Goal: Book appointment/travel/reservation

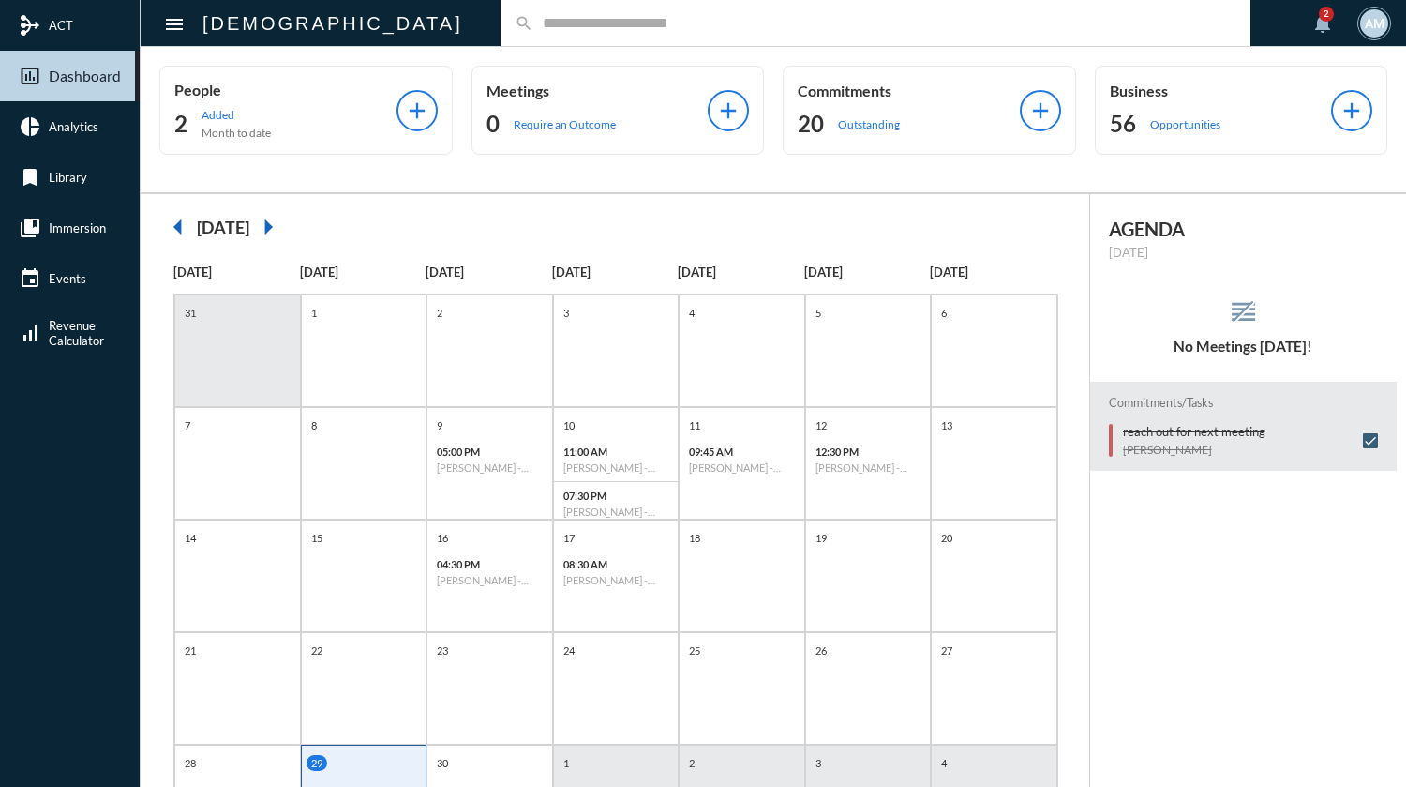
click at [578, 28] on input "text" at bounding box center [884, 23] width 703 height 16
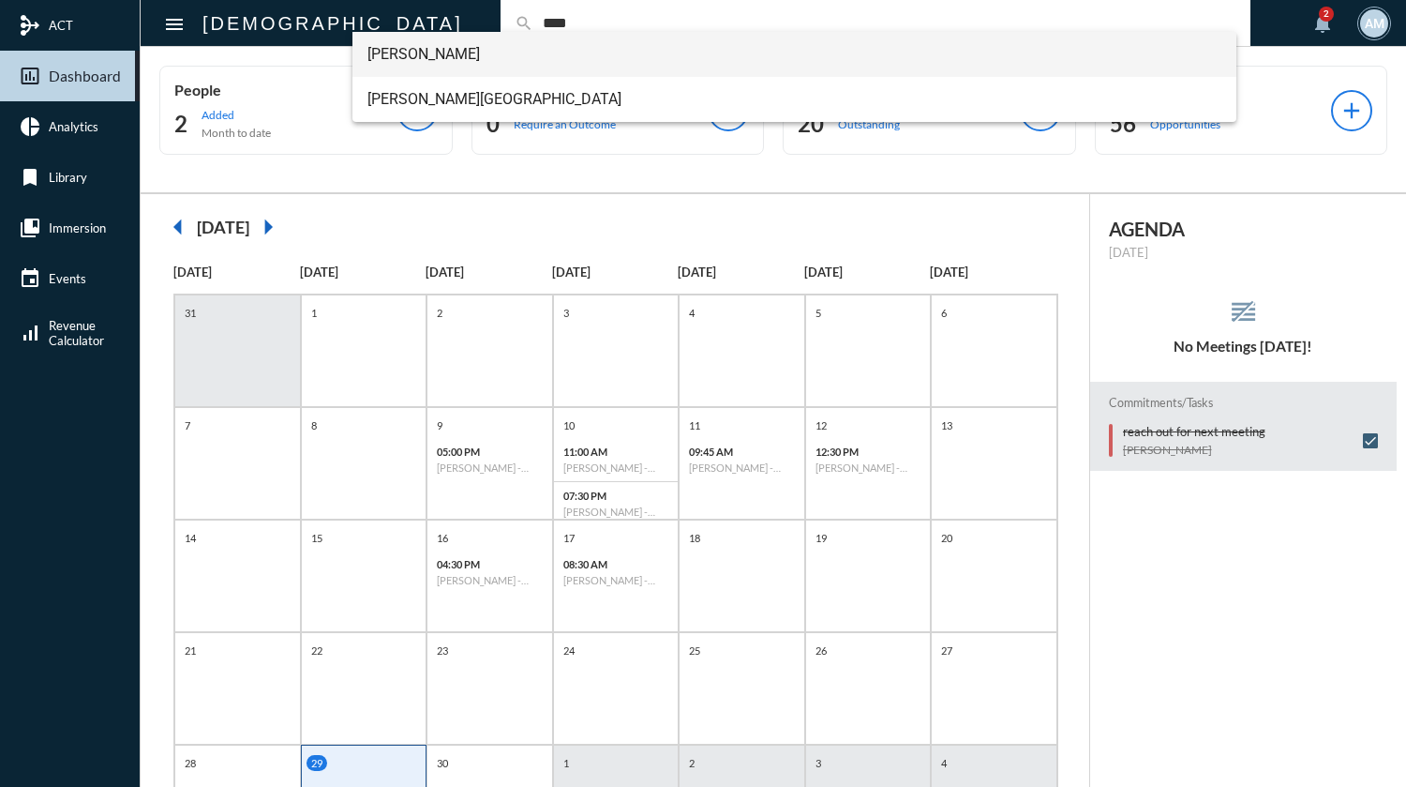
type input "****"
click at [475, 50] on span "[PERSON_NAME]" at bounding box center [795, 54] width 854 height 45
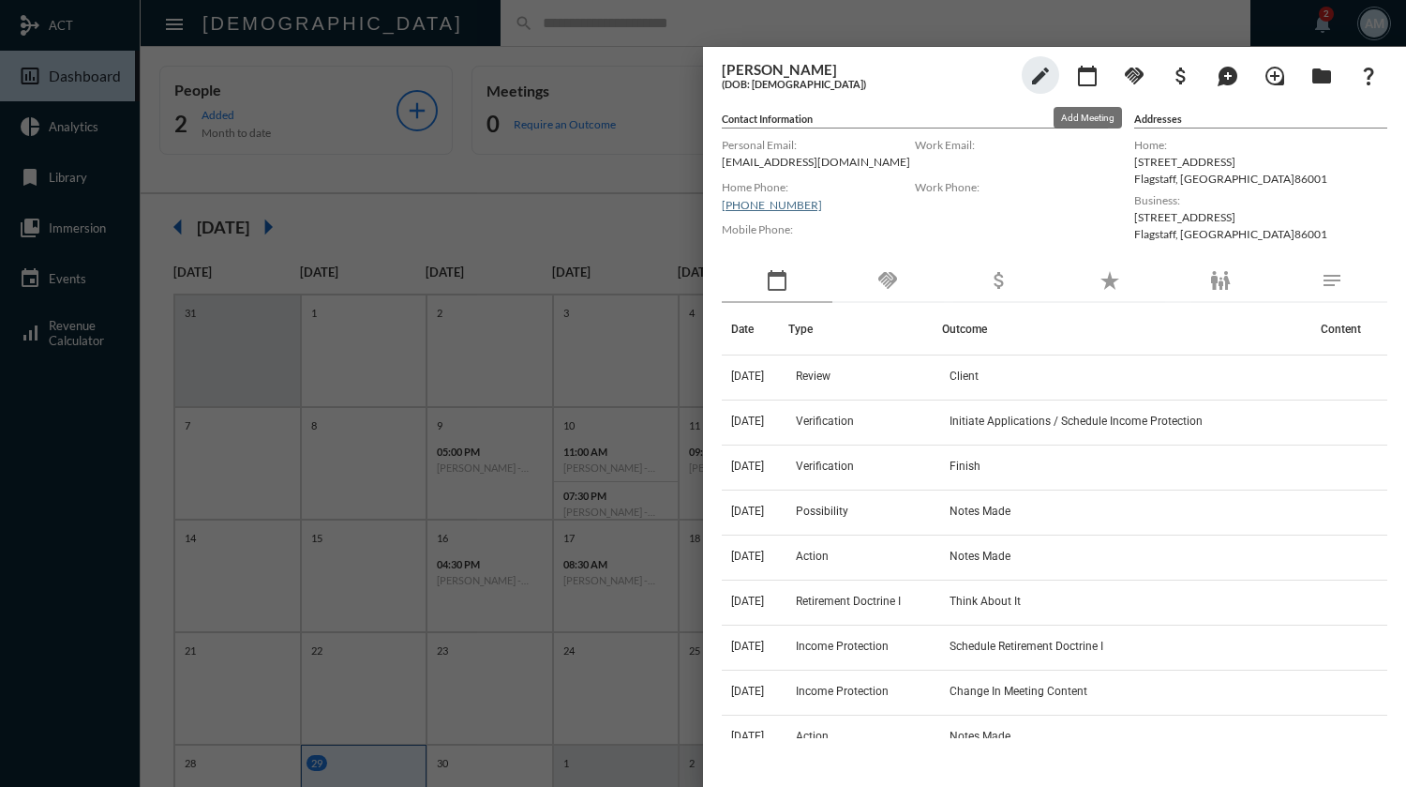
click at [1088, 75] on mat-icon "calendar_today" at bounding box center [1087, 76] width 23 height 23
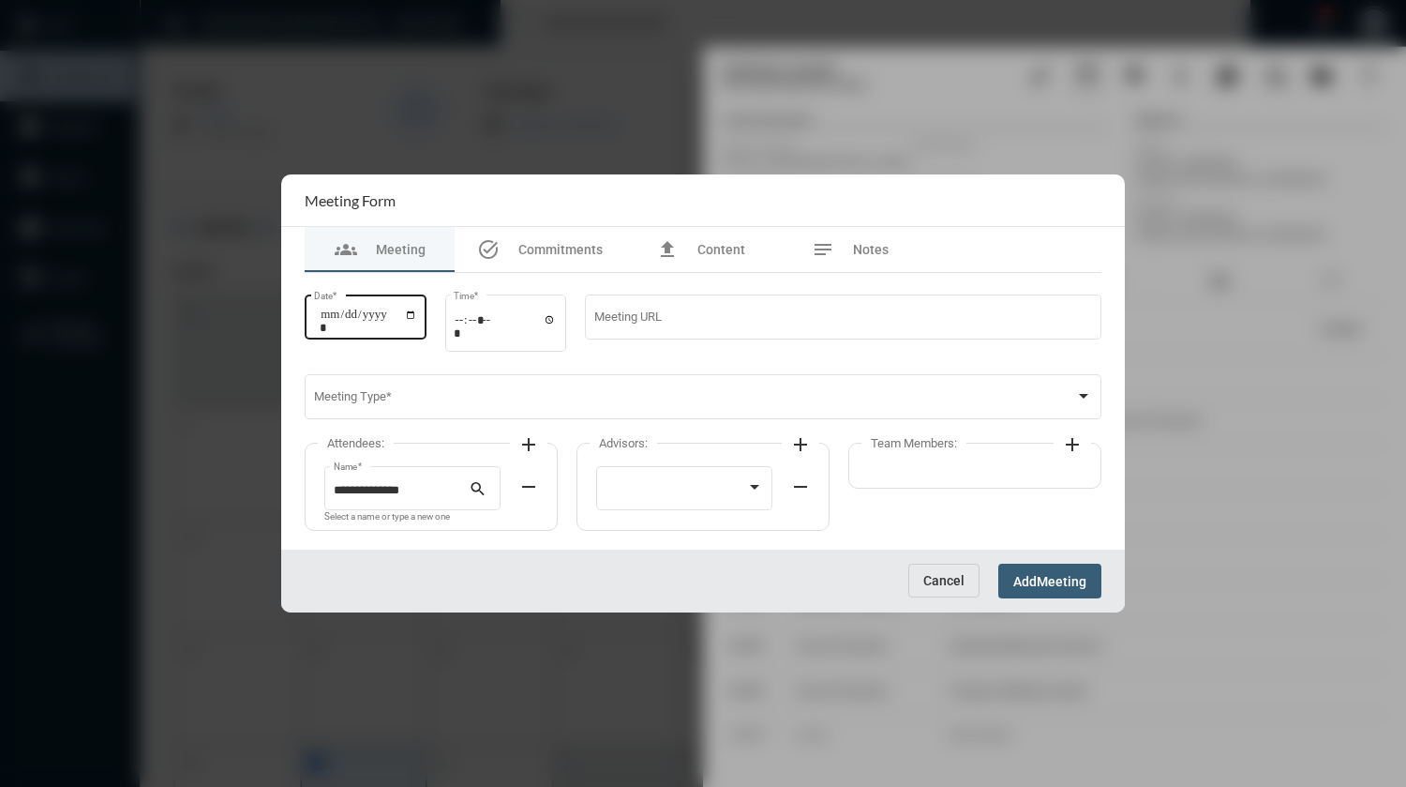
click at [413, 315] on input "Date *" at bounding box center [369, 321] width 98 height 26
type input "**********"
click at [471, 328] on input "Time *" at bounding box center [505, 325] width 103 height 27
type input "*****"
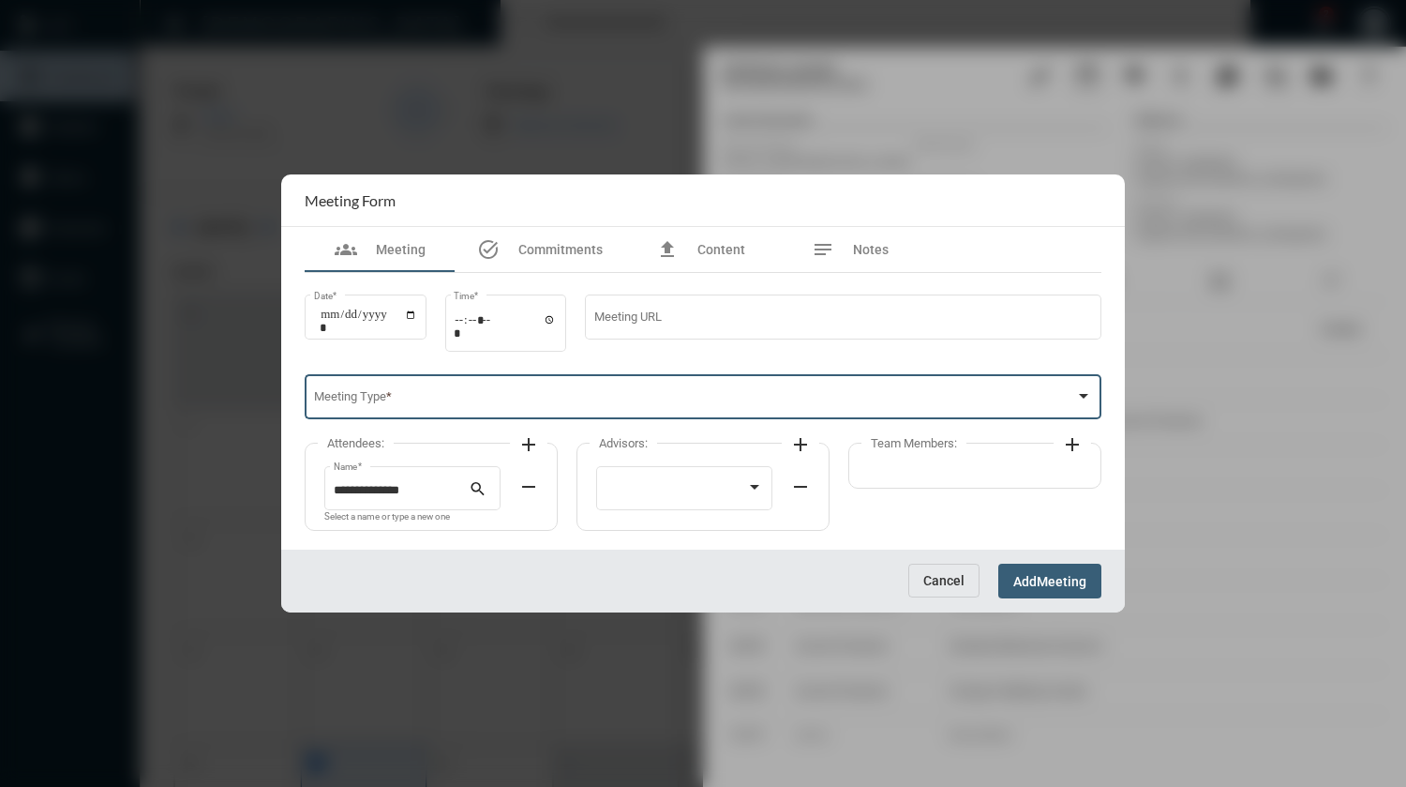
click at [453, 400] on span at bounding box center [695, 400] width 762 height 14
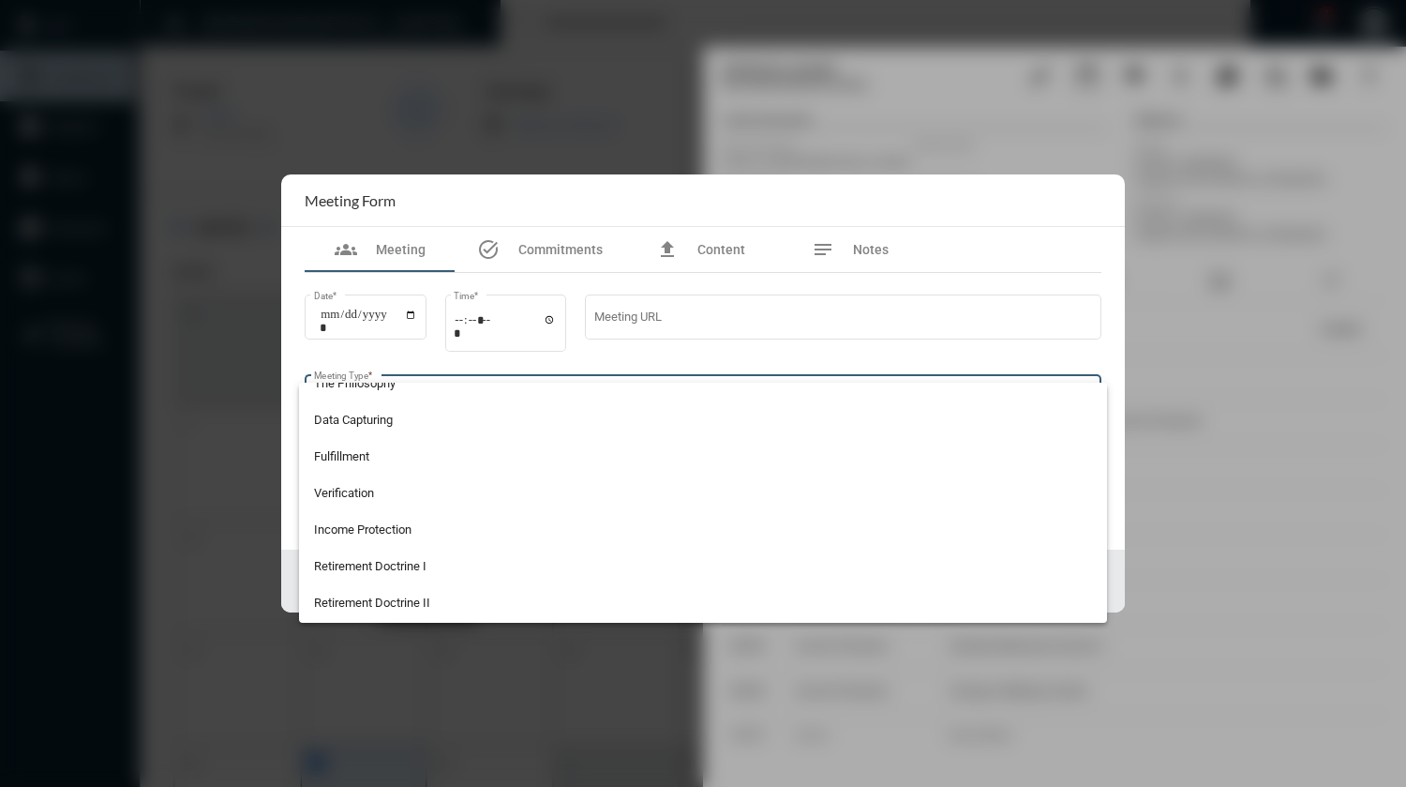
scroll to position [118, 0]
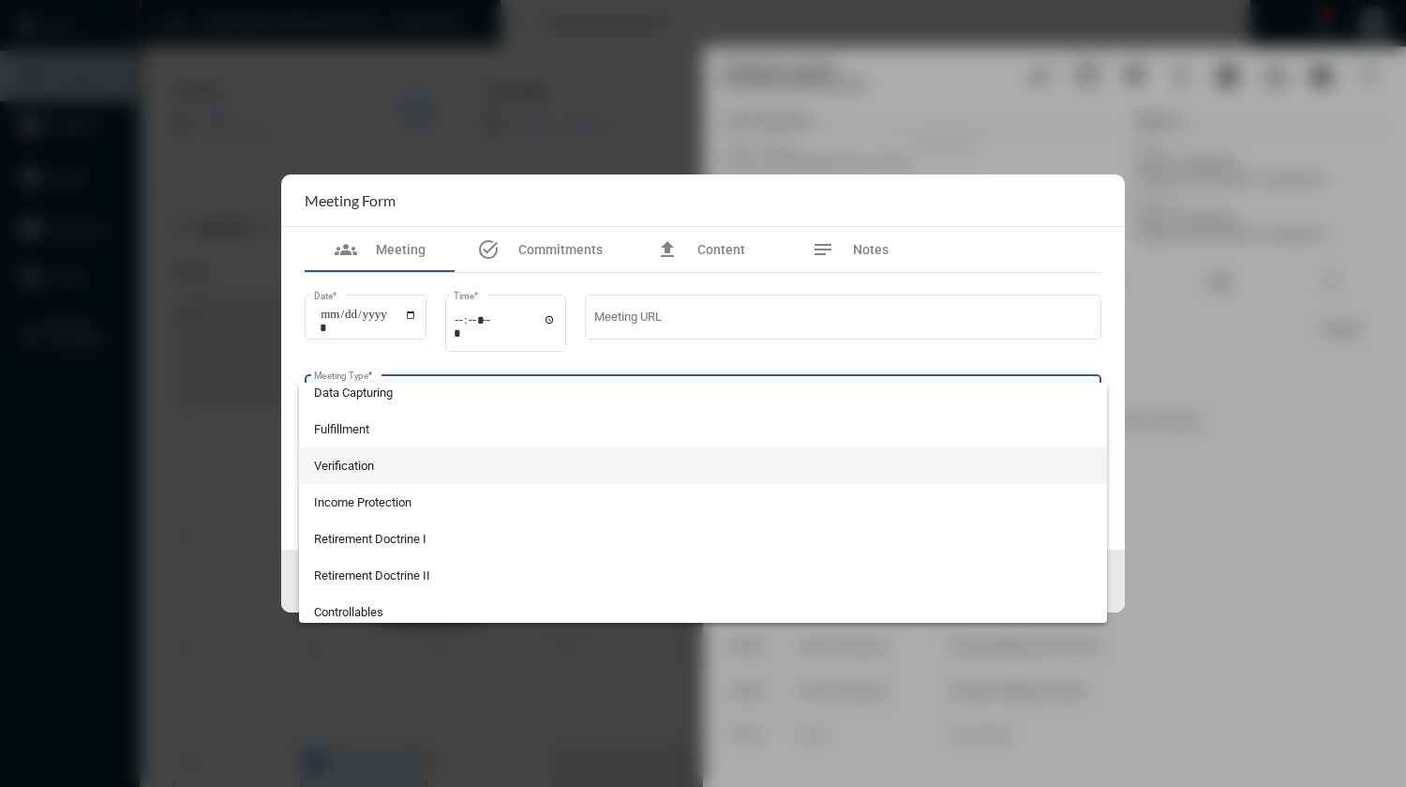
click at [368, 460] on span "Verification" at bounding box center [703, 465] width 779 height 37
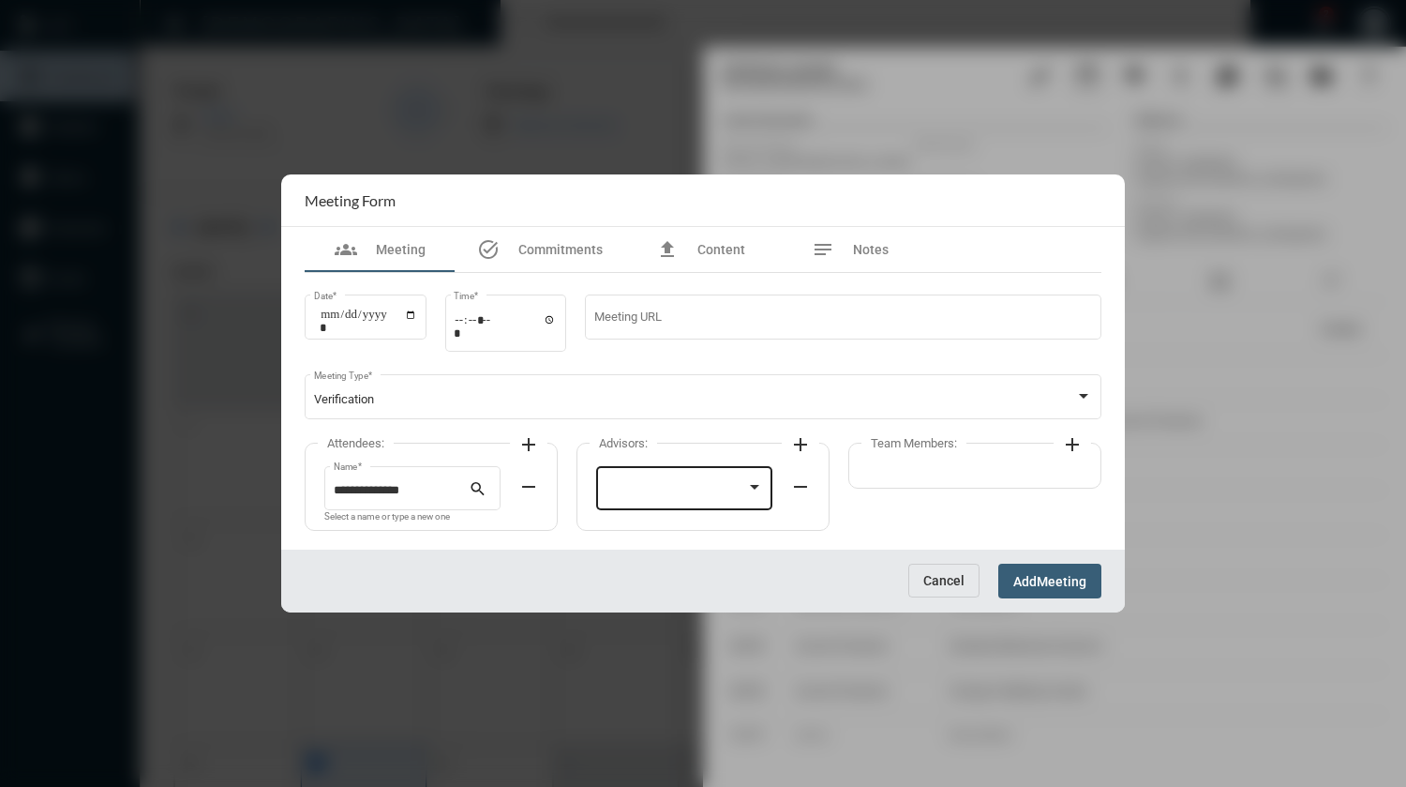
click at [645, 474] on div at bounding box center [685, 486] width 158 height 48
click at [645, 492] on span "[PERSON_NAME]" at bounding box center [685, 491] width 158 height 37
click at [1032, 579] on span "Add" at bounding box center [1025, 581] width 23 height 15
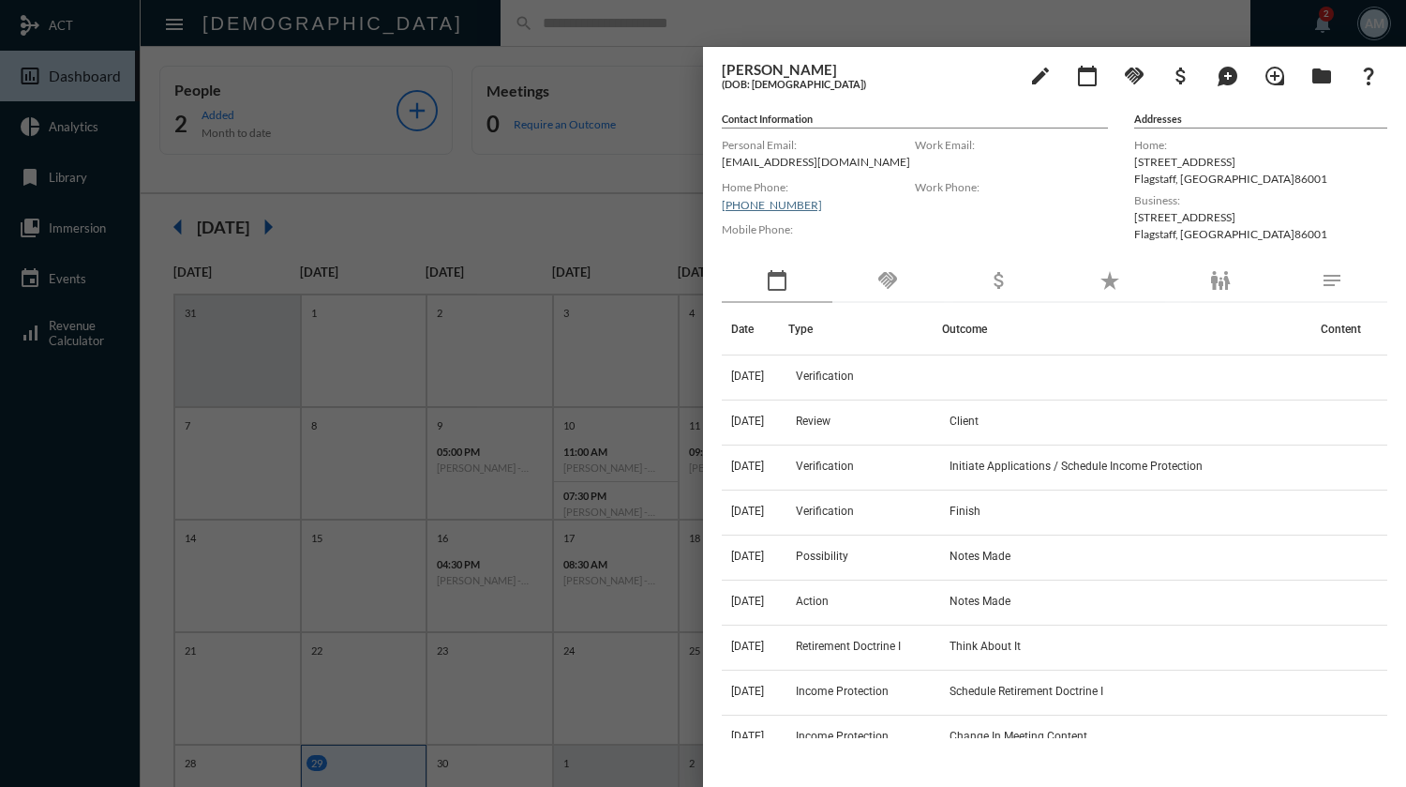
click at [603, 16] on div at bounding box center [703, 393] width 1406 height 787
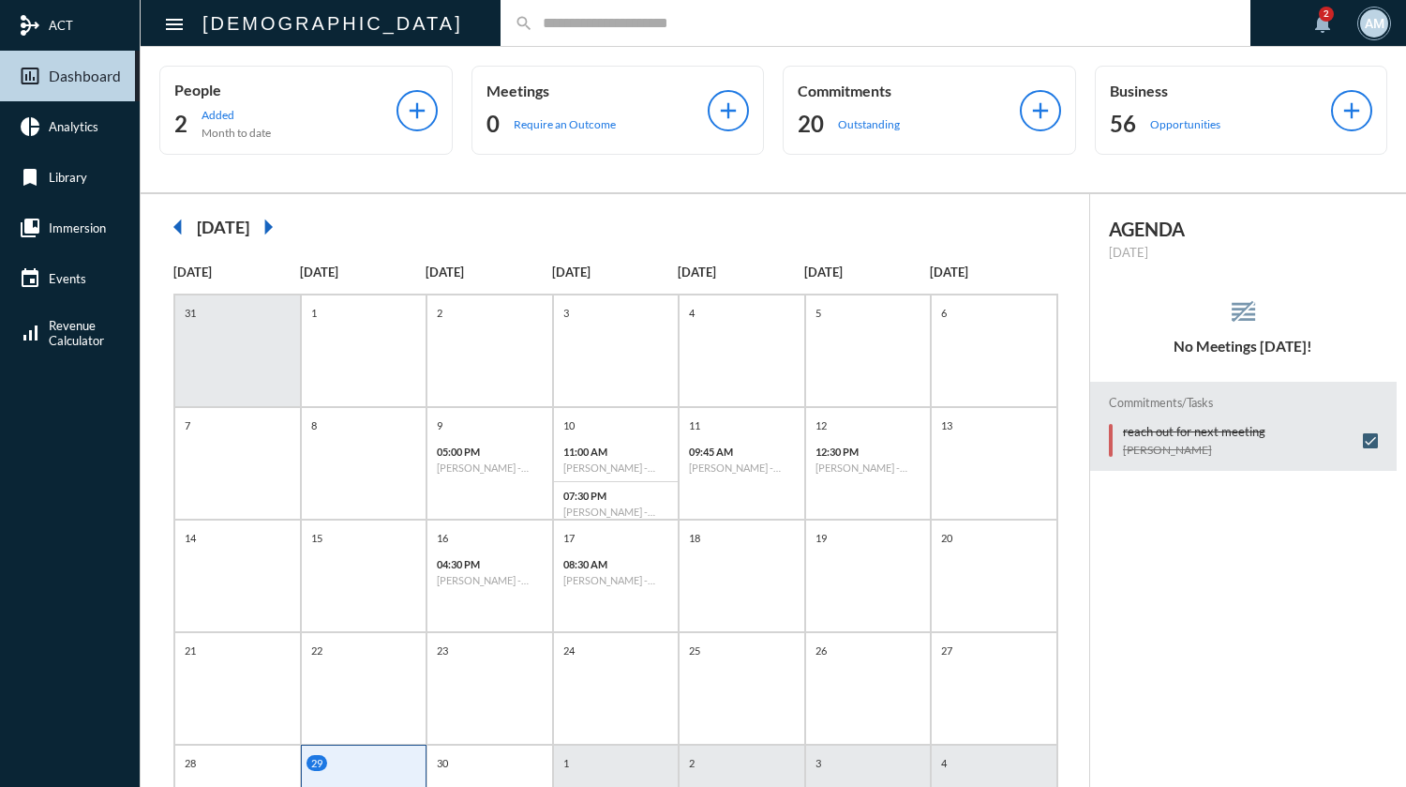
click at [287, 230] on mat-icon "arrow_right" at bounding box center [268, 227] width 38 height 38
